Goal: Task Accomplishment & Management: Use online tool/utility

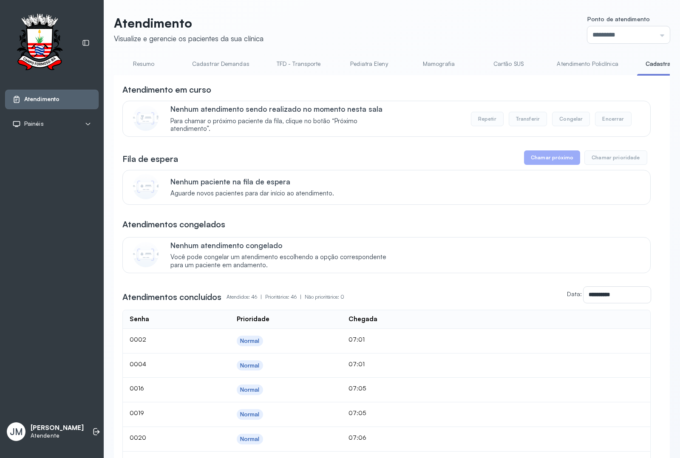
click at [301, 62] on link "TFD - Transporte" at bounding box center [298, 64] width 61 height 14
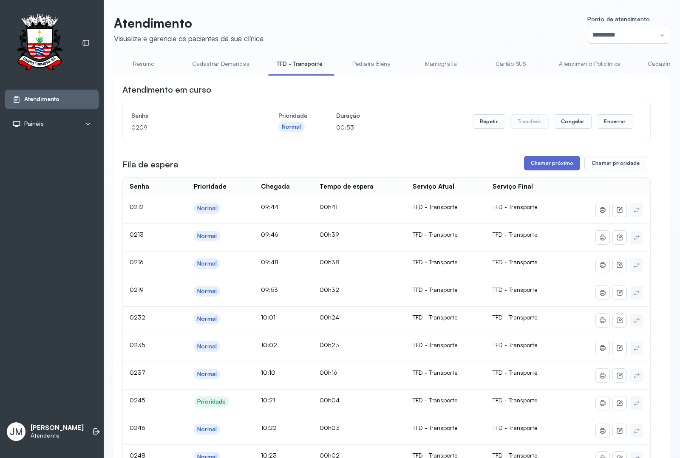
click at [566, 168] on button "Chamar próximo" at bounding box center [552, 163] width 56 height 14
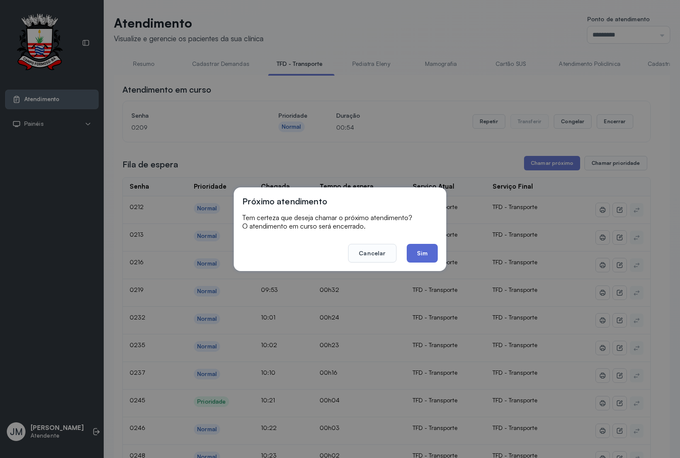
click at [424, 256] on button "Sim" at bounding box center [422, 253] width 31 height 19
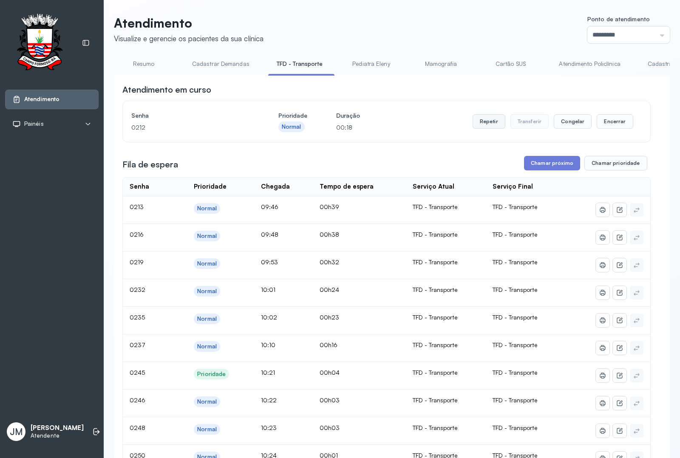
click at [483, 120] on button "Repetir" at bounding box center [489, 121] width 33 height 14
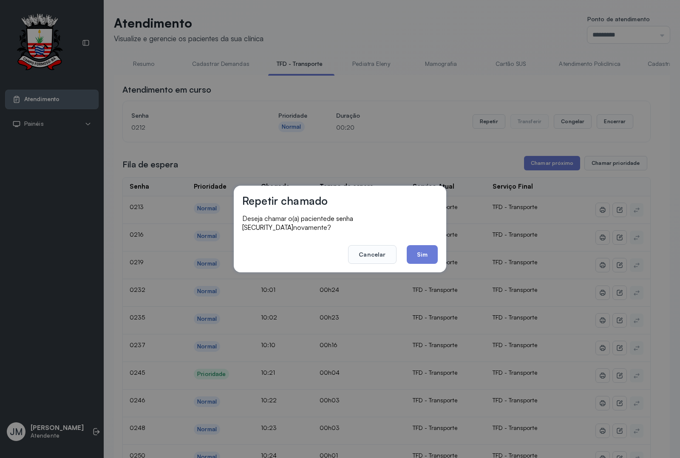
drag, startPoint x: 422, startPoint y: 247, endPoint x: 428, endPoint y: 245, distance: 6.9
click at [422, 247] on button "Sim" at bounding box center [422, 254] width 31 height 19
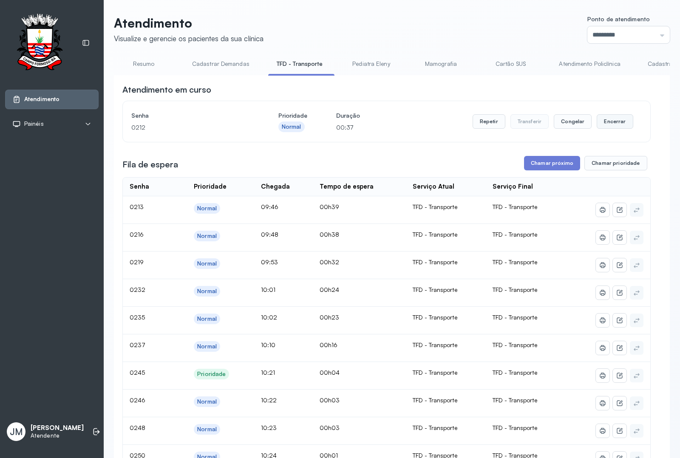
click at [604, 123] on button "Encerrar" at bounding box center [615, 121] width 36 height 14
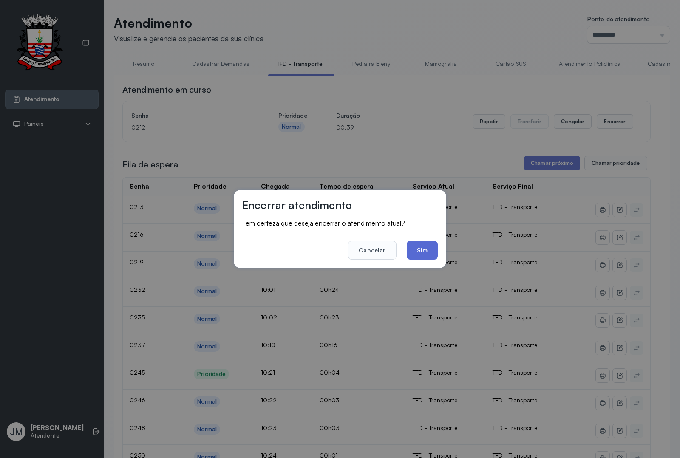
click at [428, 251] on button "Sim" at bounding box center [422, 250] width 31 height 19
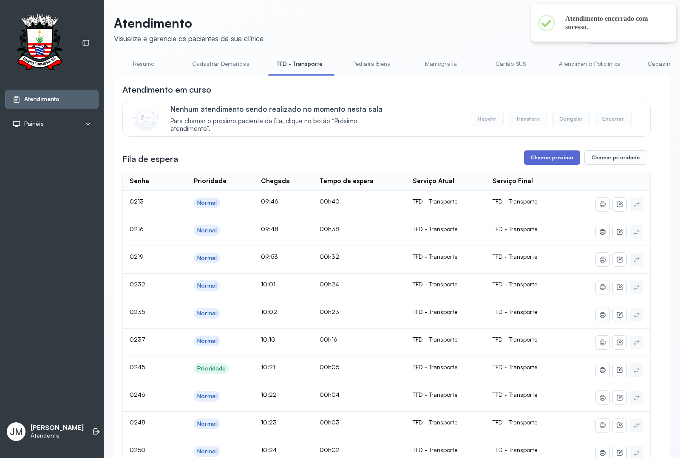
click at [536, 155] on button "Chamar próximo" at bounding box center [552, 158] width 56 height 14
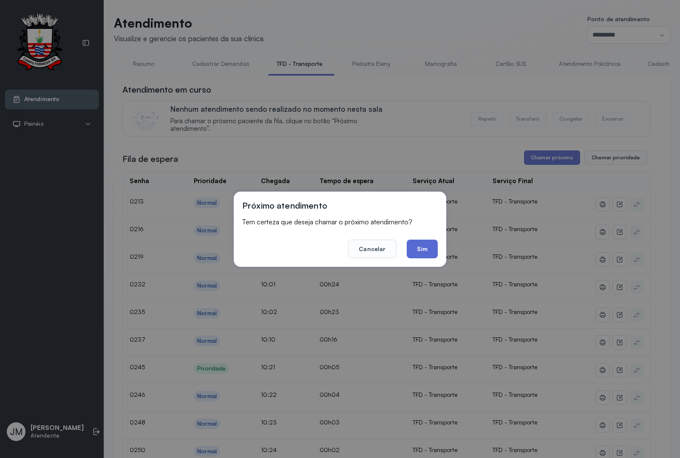
click at [412, 256] on button "Sim" at bounding box center [422, 249] width 31 height 19
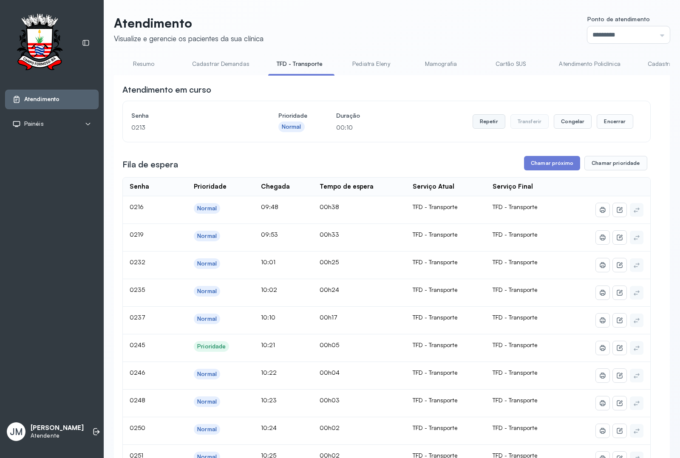
click at [487, 122] on button "Repetir" at bounding box center [489, 121] width 33 height 14
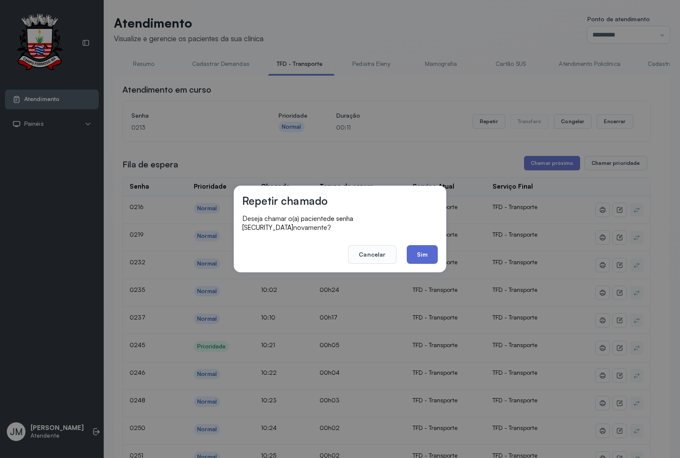
click at [422, 251] on button "Sim" at bounding box center [422, 254] width 31 height 19
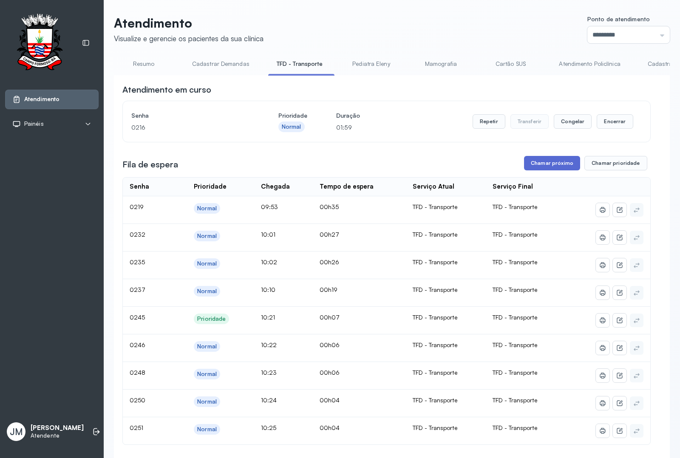
click at [536, 164] on button "Chamar próximo" at bounding box center [552, 163] width 56 height 14
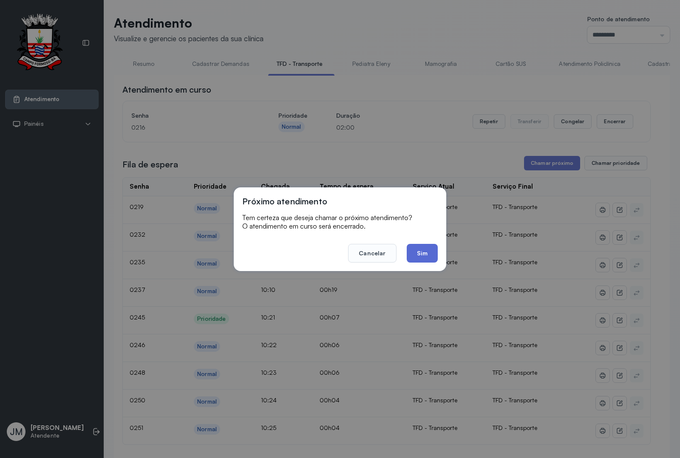
click at [421, 259] on button "Sim" at bounding box center [422, 253] width 31 height 19
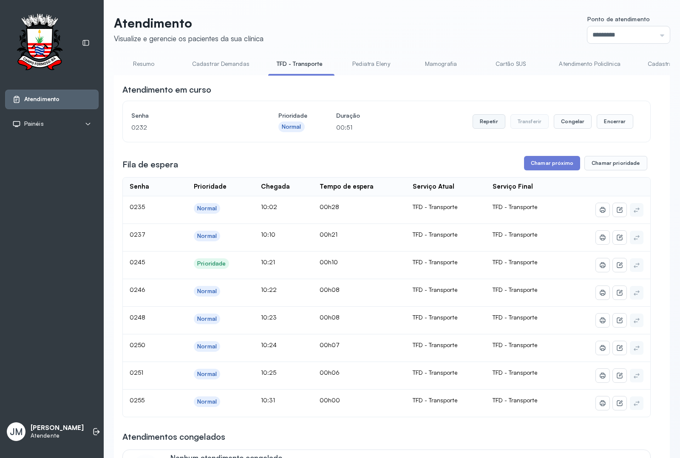
click at [473, 126] on button "Repetir" at bounding box center [489, 121] width 33 height 14
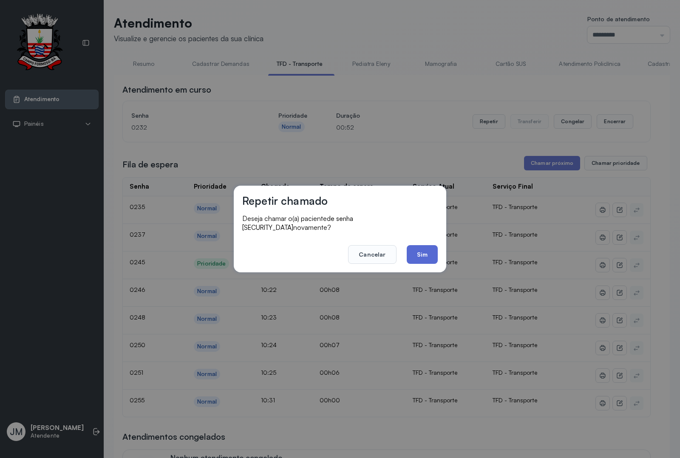
click at [420, 245] on button "Sim" at bounding box center [422, 254] width 31 height 19
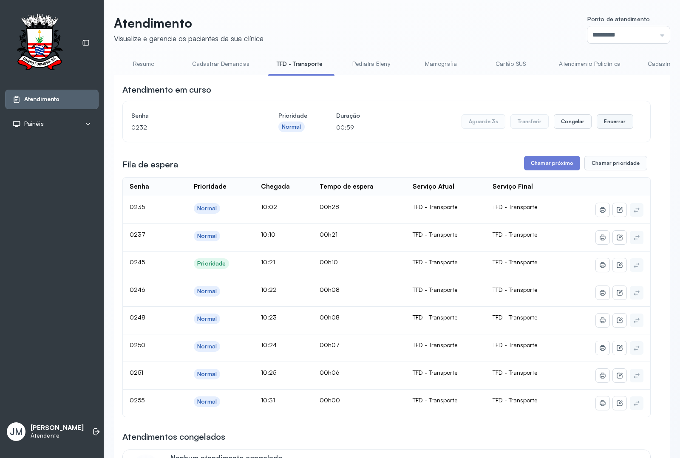
click at [610, 126] on button "Encerrar" at bounding box center [615, 121] width 36 height 14
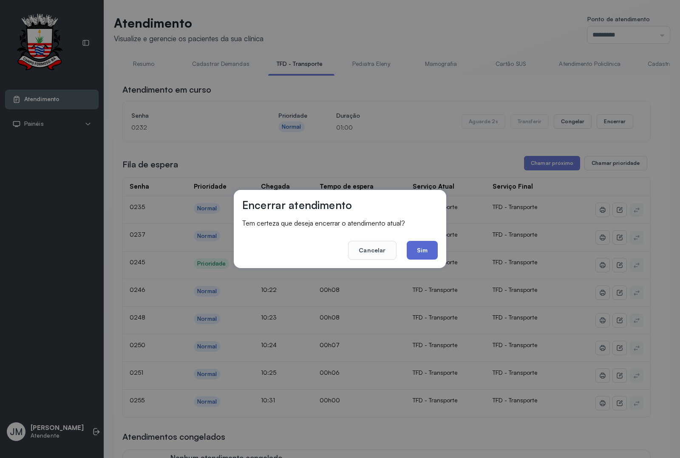
click at [421, 247] on button "Sim" at bounding box center [422, 250] width 31 height 19
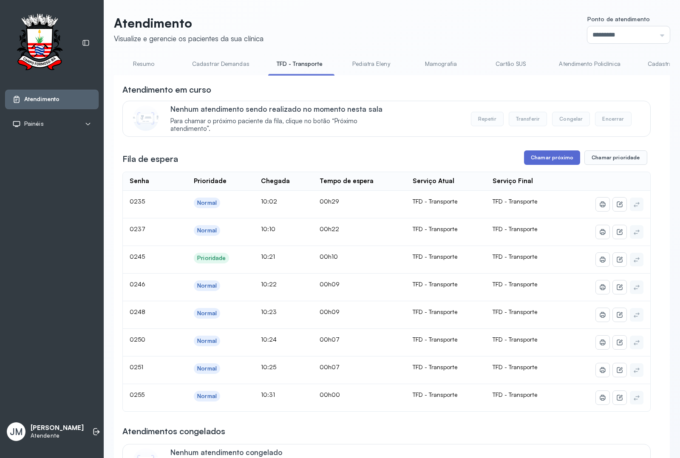
click at [538, 157] on button "Chamar próximo" at bounding box center [552, 158] width 56 height 14
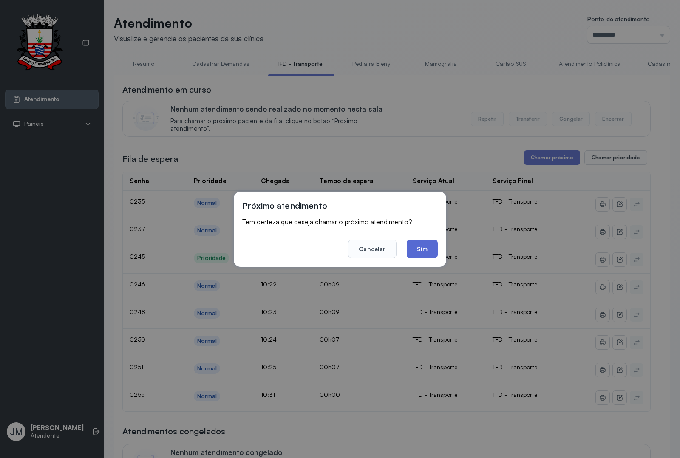
click at [419, 250] on button "Sim" at bounding box center [422, 249] width 31 height 19
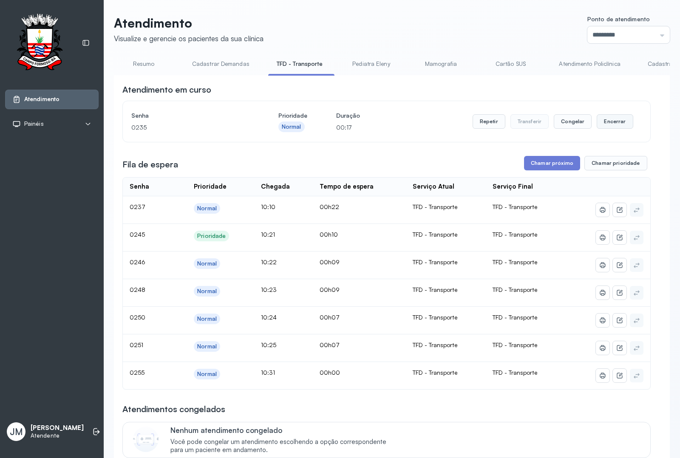
click at [606, 122] on button "Encerrar" at bounding box center [615, 121] width 36 height 14
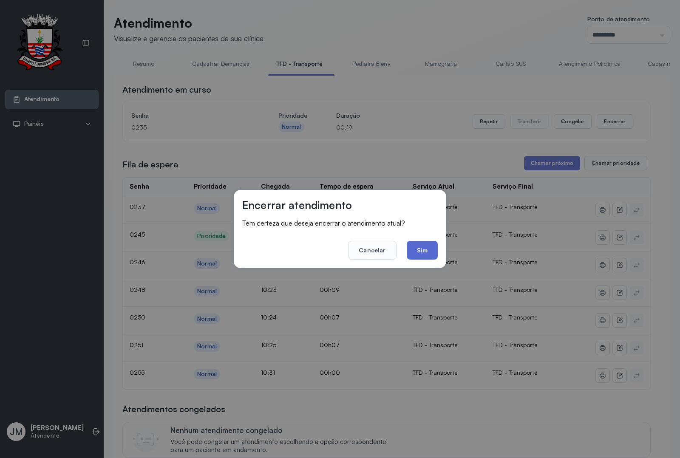
click at [421, 248] on button "Sim" at bounding box center [422, 250] width 31 height 19
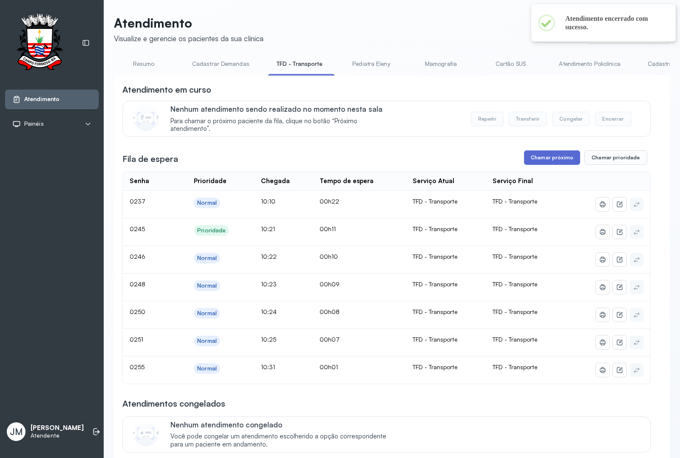
click at [534, 162] on button "Chamar próximo" at bounding box center [552, 158] width 56 height 14
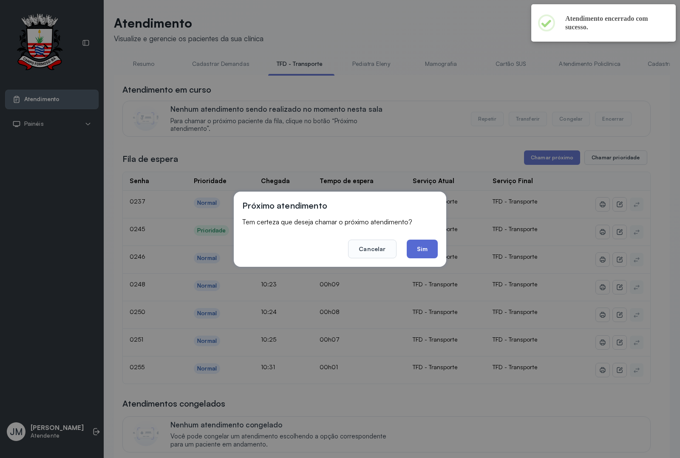
click at [418, 252] on button "Sim" at bounding box center [422, 249] width 31 height 19
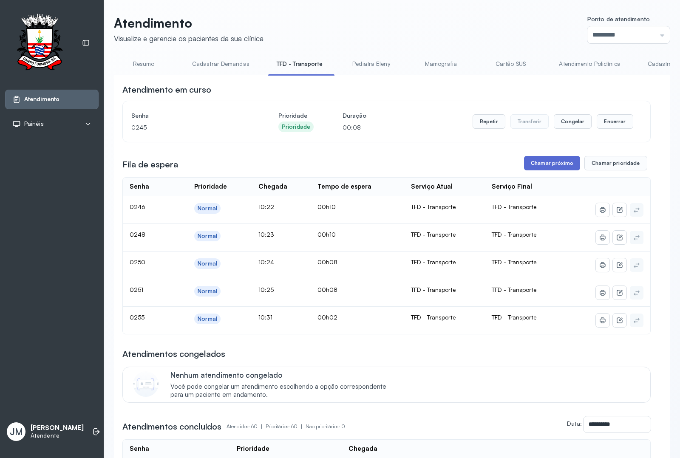
click at [541, 163] on button "Chamar próximo" at bounding box center [552, 163] width 56 height 14
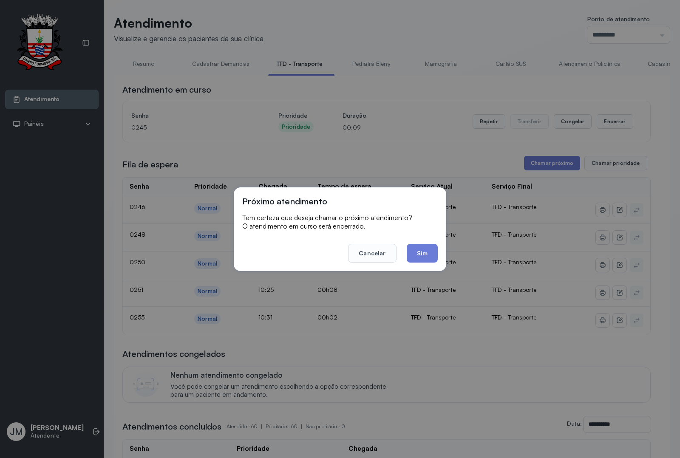
drag, startPoint x: 422, startPoint y: 249, endPoint x: 439, endPoint y: 242, distance: 18.9
click at [428, 246] on button "Sim" at bounding box center [422, 253] width 31 height 19
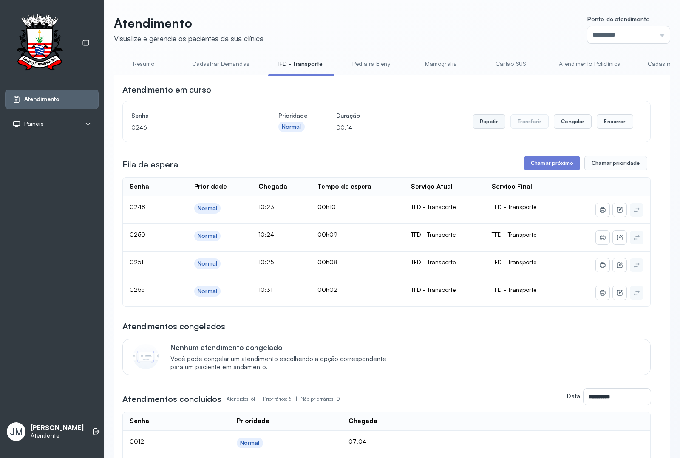
click at [480, 120] on button "Repetir" at bounding box center [489, 121] width 33 height 14
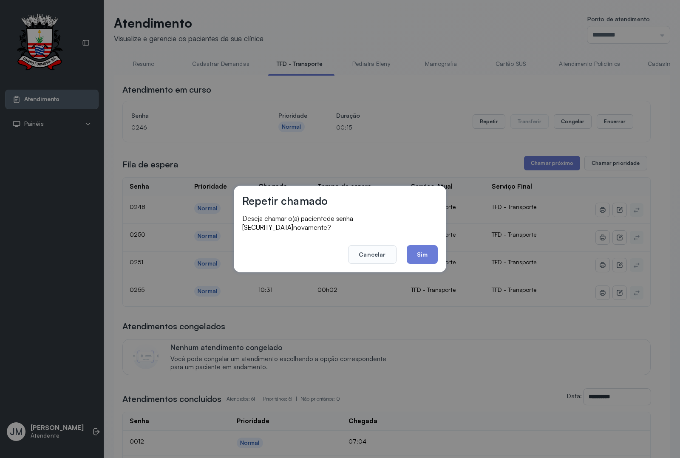
click at [417, 240] on footer "Cancelar Sim" at bounding box center [340, 248] width 196 height 31
drag, startPoint x: 423, startPoint y: 250, endPoint x: 429, endPoint y: 247, distance: 7.0
click at [422, 250] on button "Sim" at bounding box center [422, 254] width 31 height 19
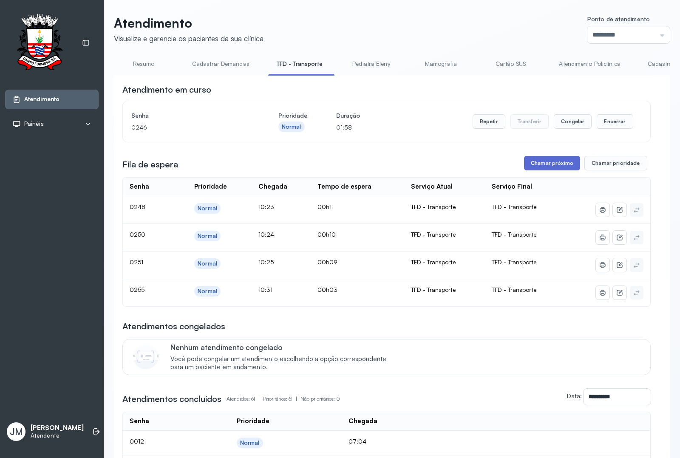
click at [543, 167] on button "Chamar próximo" at bounding box center [552, 163] width 56 height 14
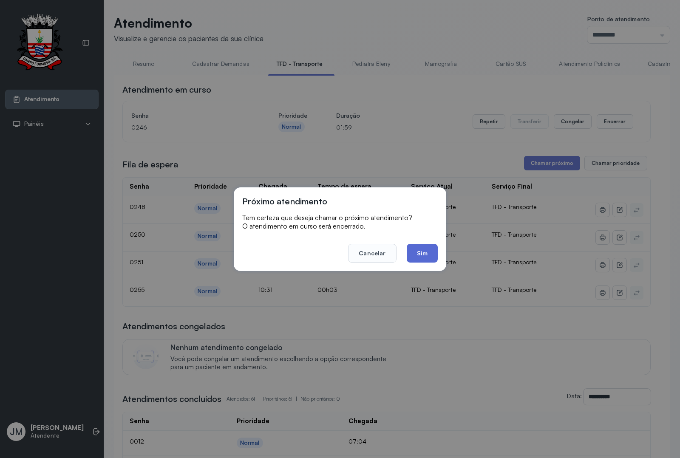
click at [426, 260] on button "Sim" at bounding box center [422, 253] width 31 height 19
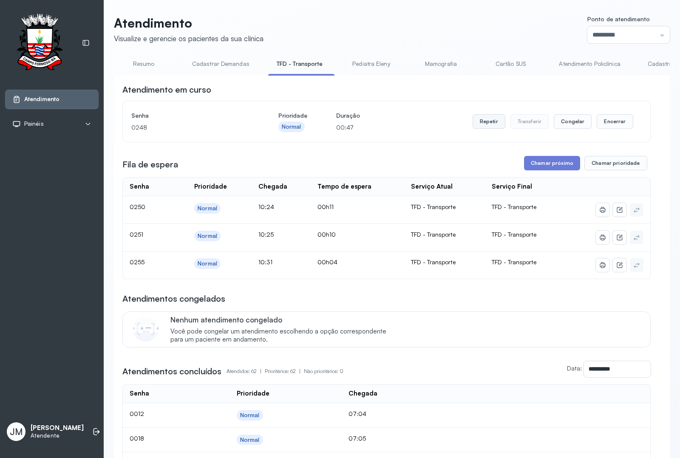
click at [487, 124] on button "Repetir" at bounding box center [489, 121] width 33 height 14
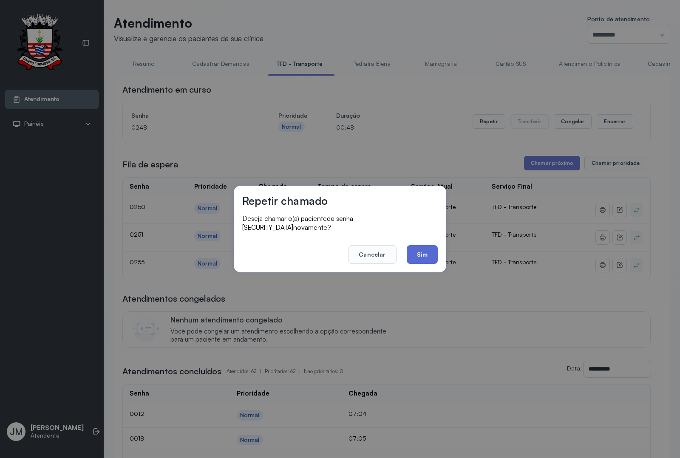
click at [421, 249] on button "Sim" at bounding box center [422, 254] width 31 height 19
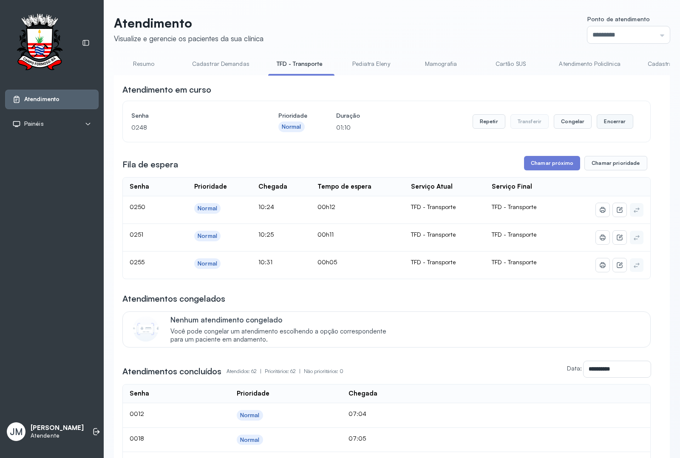
click at [615, 128] on button "Encerrar" at bounding box center [615, 121] width 36 height 14
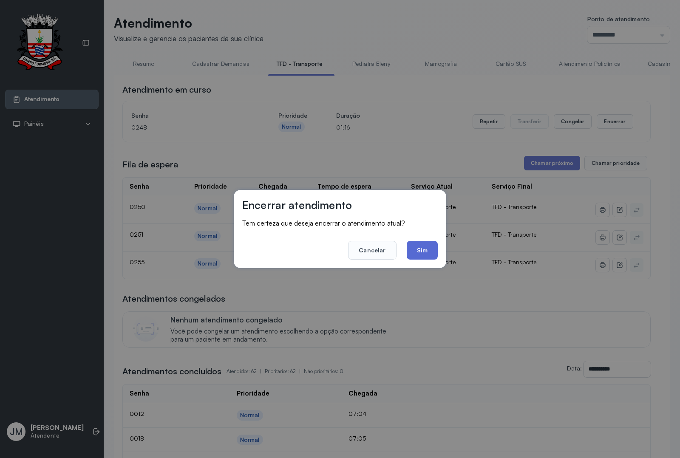
drag, startPoint x: 424, startPoint y: 244, endPoint x: 461, endPoint y: 221, distance: 43.0
click at [424, 244] on button "Sim" at bounding box center [422, 250] width 31 height 19
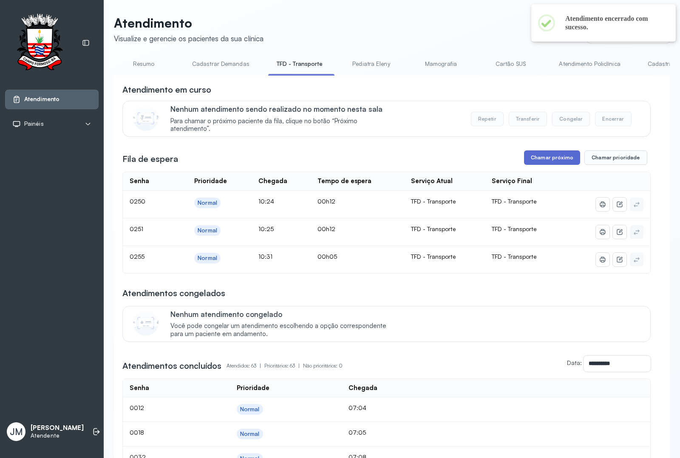
click at [534, 156] on button "Chamar próximo" at bounding box center [552, 158] width 56 height 14
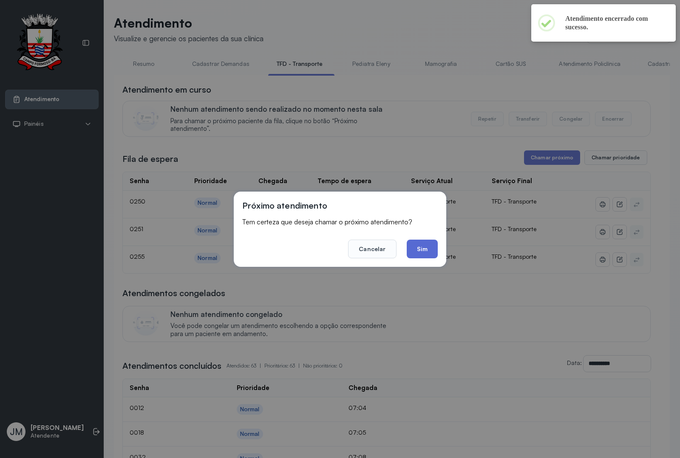
click at [420, 250] on button "Sim" at bounding box center [422, 249] width 31 height 19
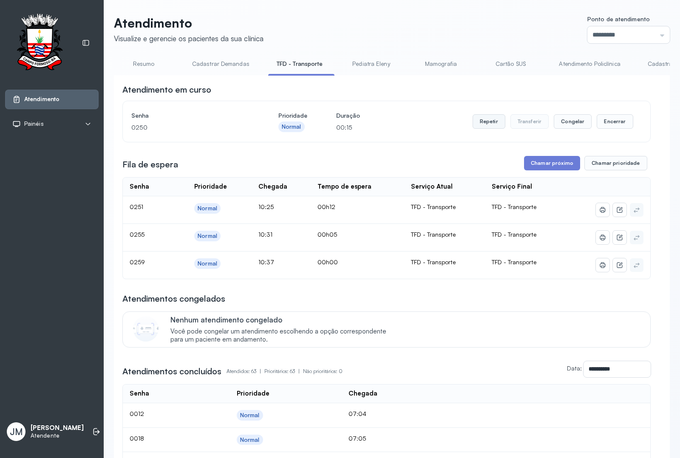
click at [482, 124] on button "Repetir" at bounding box center [489, 121] width 33 height 14
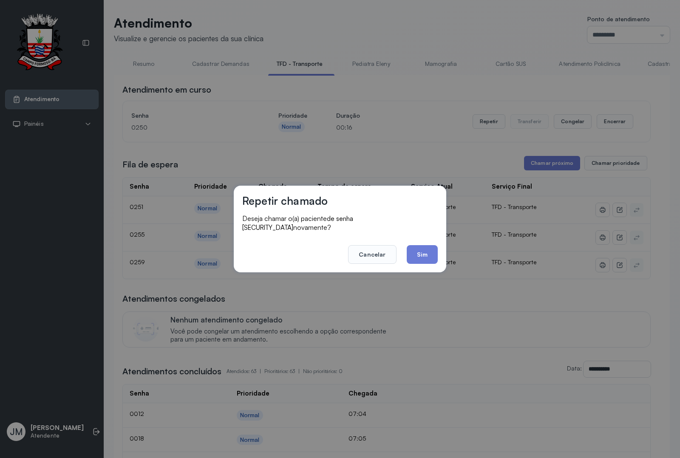
drag, startPoint x: 361, startPoint y: 249, endPoint x: 460, endPoint y: 217, distance: 104.2
click at [366, 249] on button "Cancelar" at bounding box center [372, 254] width 48 height 19
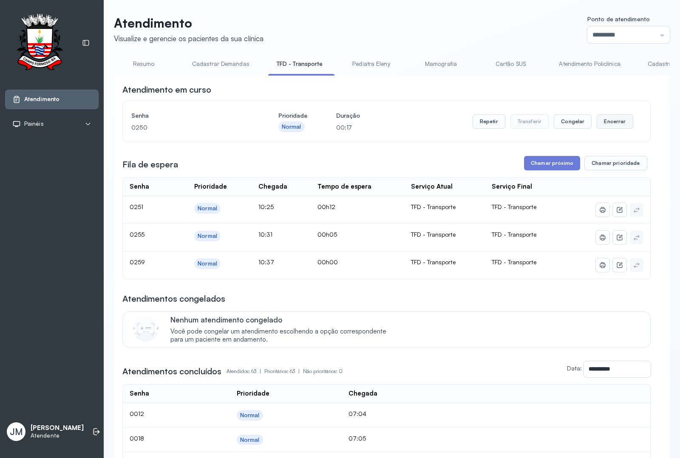
click at [603, 123] on button "Encerrar" at bounding box center [615, 121] width 36 height 14
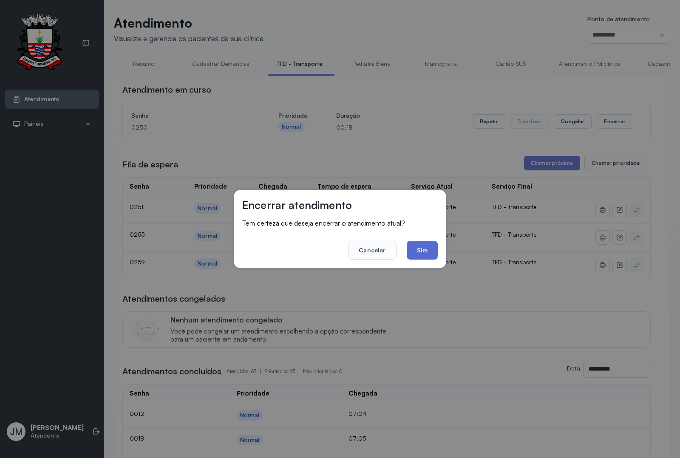
click at [425, 247] on button "Sim" at bounding box center [422, 250] width 31 height 19
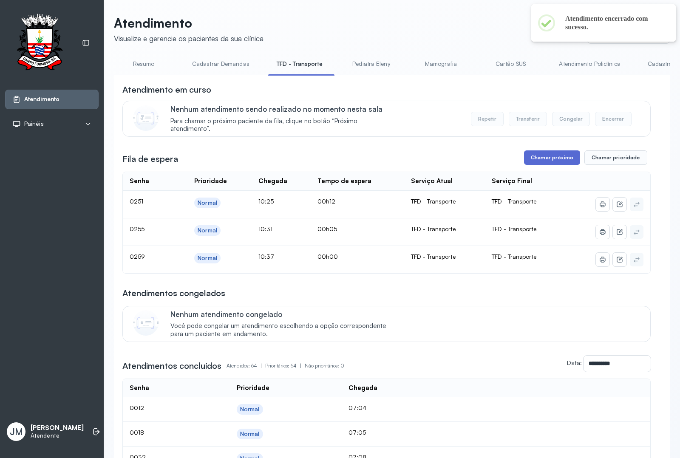
click at [549, 161] on button "Chamar próximo" at bounding box center [552, 158] width 56 height 14
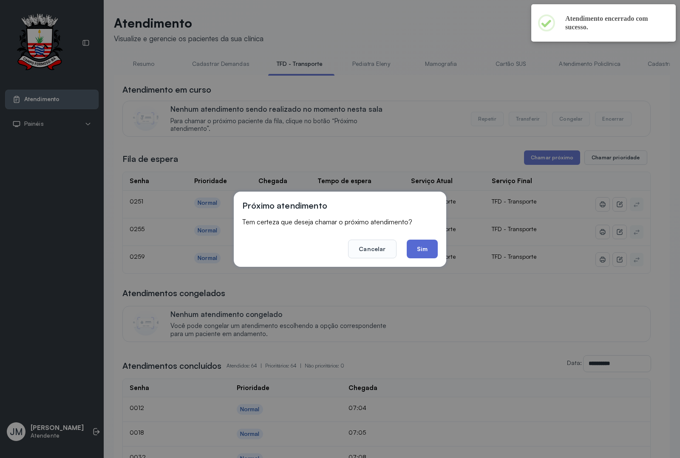
click at [424, 245] on button "Sim" at bounding box center [422, 249] width 31 height 19
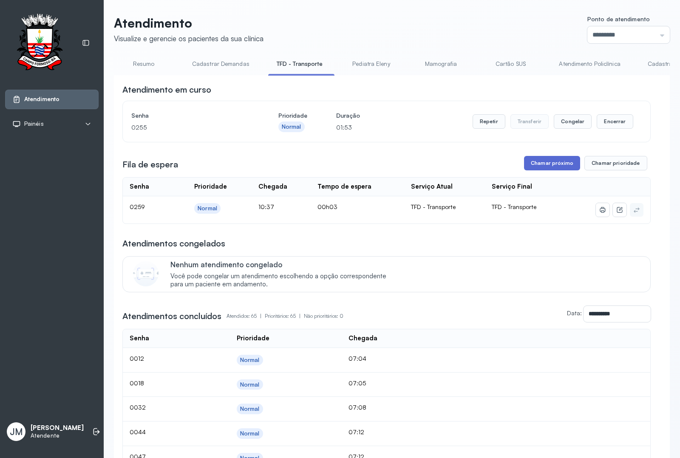
click at [546, 165] on button "Chamar próximo" at bounding box center [552, 163] width 56 height 14
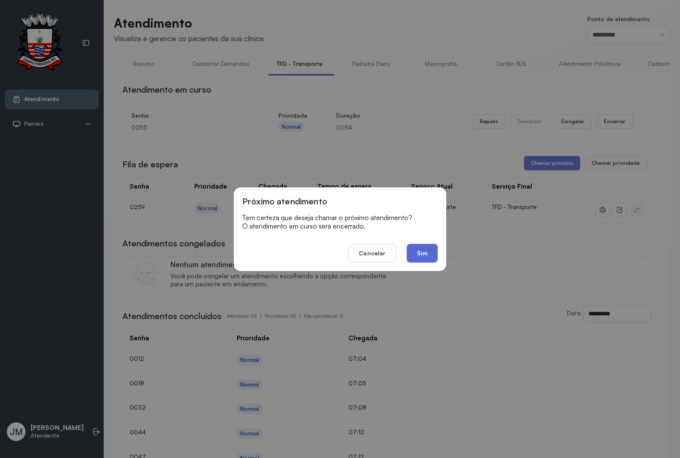
click at [417, 251] on button "Sim" at bounding box center [422, 253] width 31 height 19
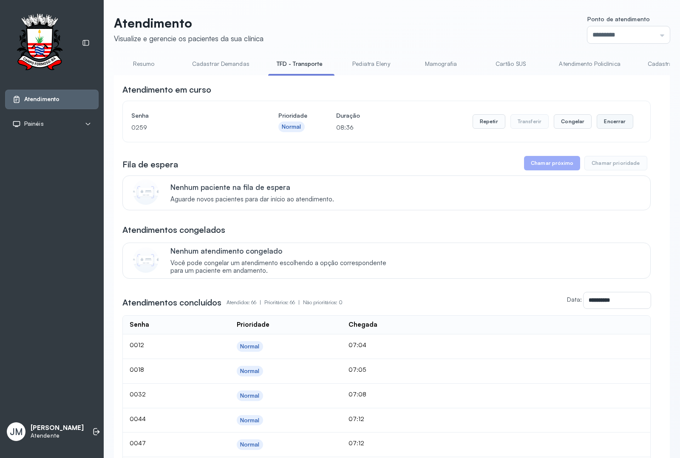
click at [607, 121] on button "Encerrar" at bounding box center [615, 121] width 36 height 14
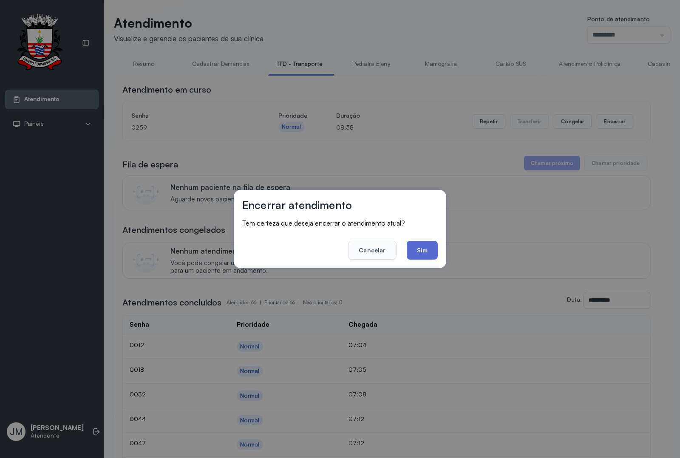
click at [434, 254] on button "Sim" at bounding box center [422, 250] width 31 height 19
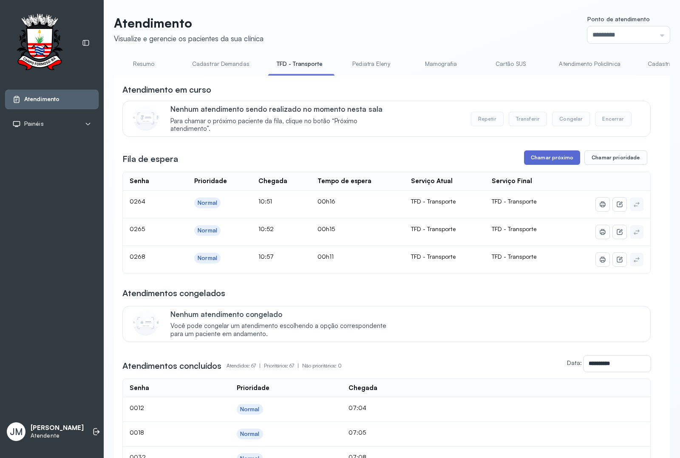
click at [554, 164] on button "Chamar próximo" at bounding box center [552, 158] width 56 height 14
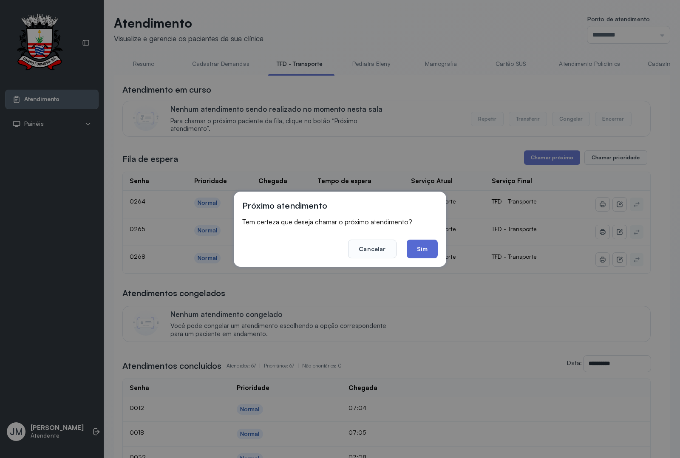
click at [424, 252] on button "Sim" at bounding box center [422, 249] width 31 height 19
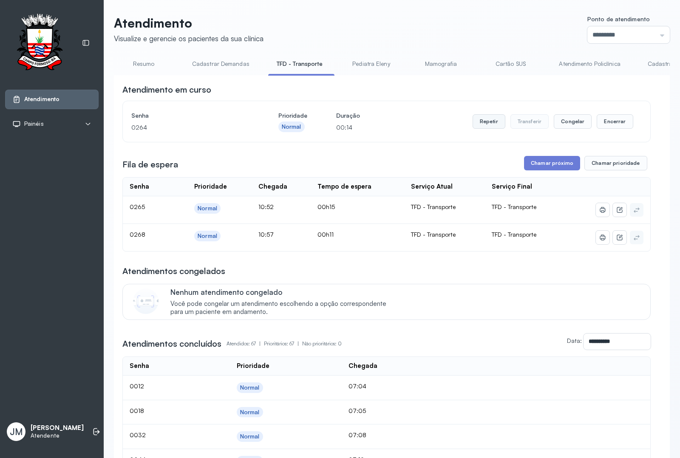
click at [473, 122] on button "Repetir" at bounding box center [489, 121] width 33 height 14
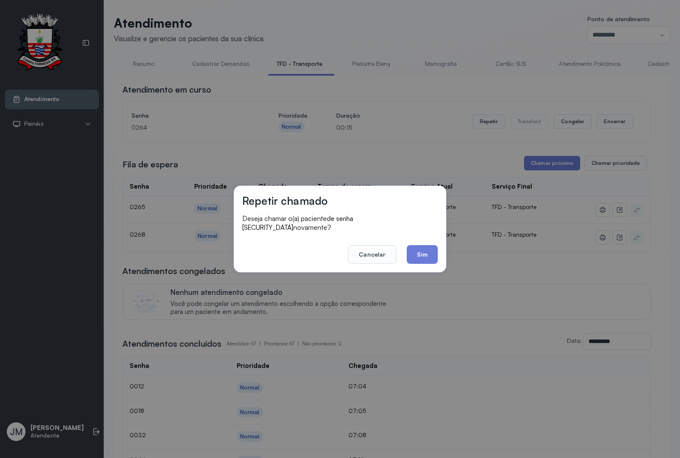
click at [428, 245] on button "Sim" at bounding box center [422, 254] width 31 height 19
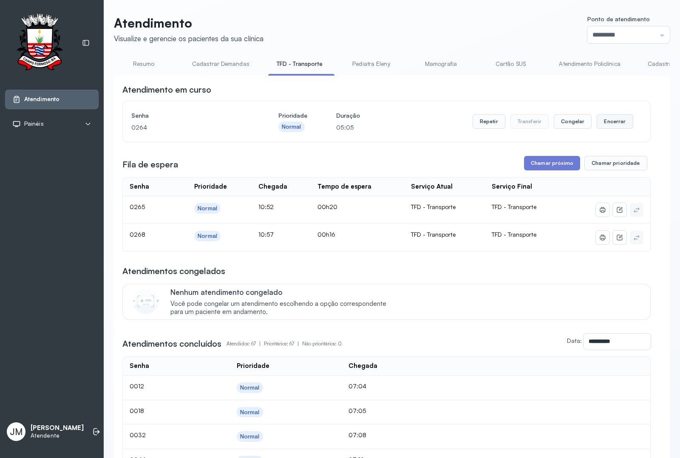
click at [611, 119] on button "Encerrar" at bounding box center [615, 121] width 36 height 14
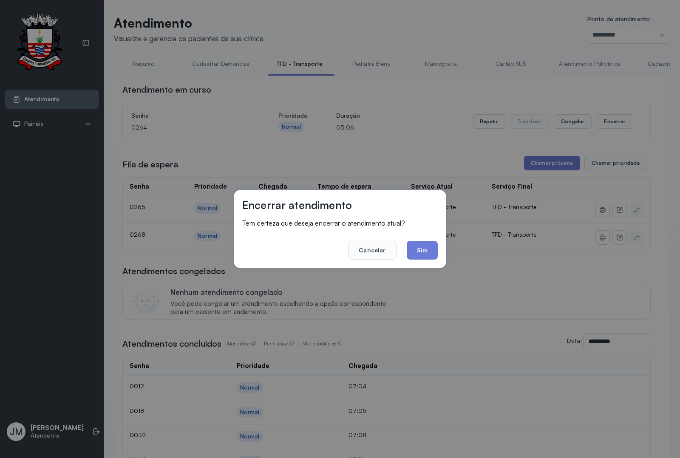
drag, startPoint x: 421, startPoint y: 249, endPoint x: 426, endPoint y: 247, distance: 5.1
click at [422, 249] on button "Sim" at bounding box center [422, 250] width 31 height 19
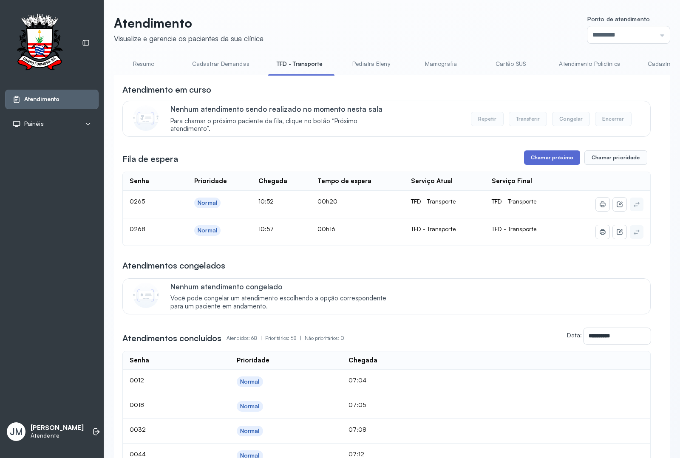
click at [547, 155] on button "Chamar próximo" at bounding box center [552, 158] width 56 height 14
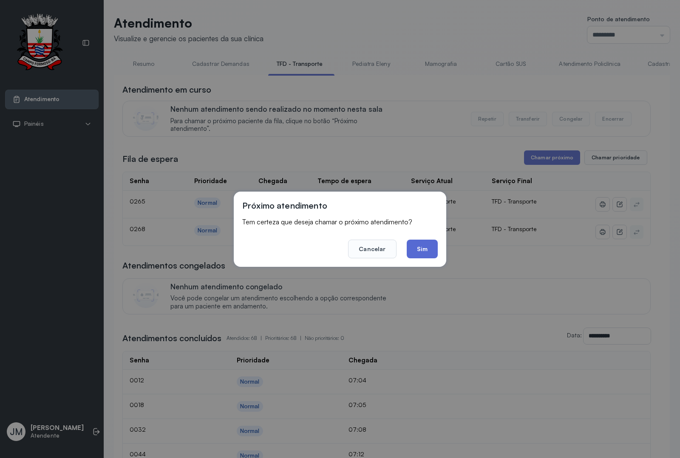
drag, startPoint x: 431, startPoint y: 247, endPoint x: 431, endPoint y: 240, distance: 7.2
click at [431, 247] on button "Sim" at bounding box center [422, 249] width 31 height 19
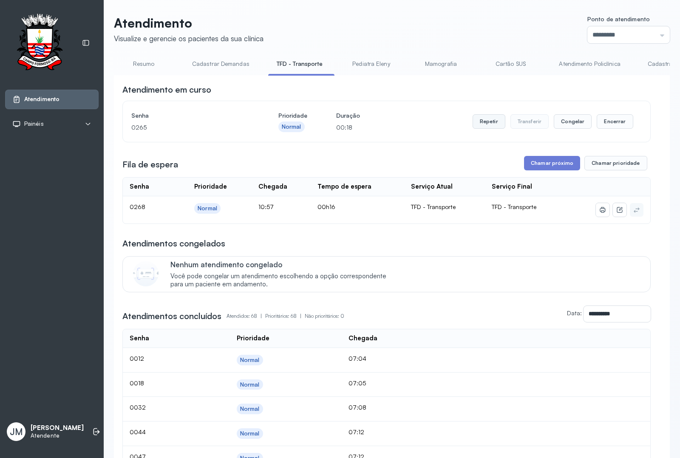
click at [479, 121] on button "Repetir" at bounding box center [489, 121] width 33 height 14
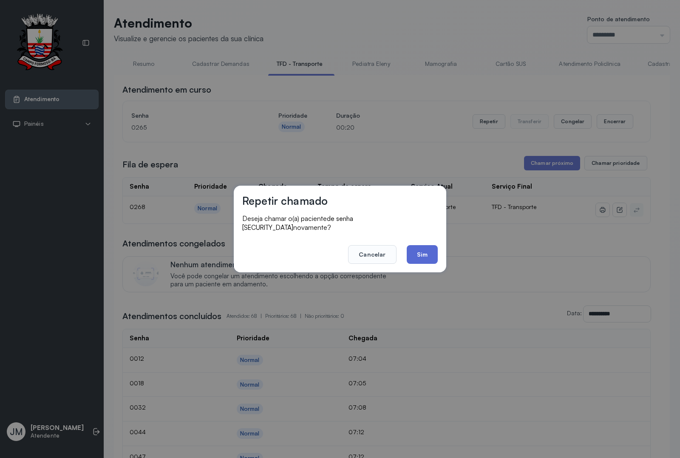
click at [424, 251] on button "Sim" at bounding box center [422, 254] width 31 height 19
